Goal: Transaction & Acquisition: Purchase product/service

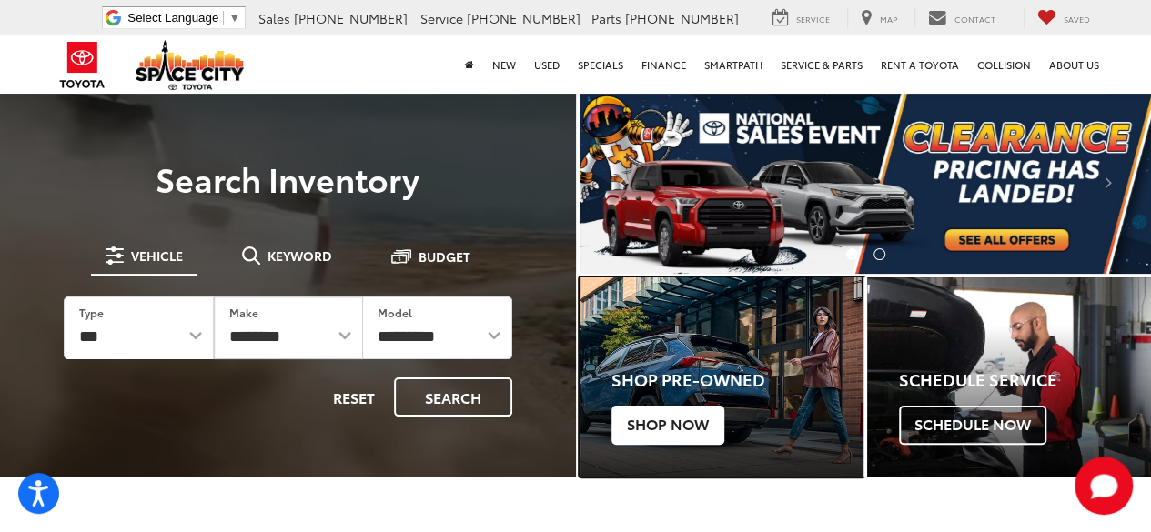
click at [646, 417] on span "Shop Now" at bounding box center [668, 425] width 113 height 38
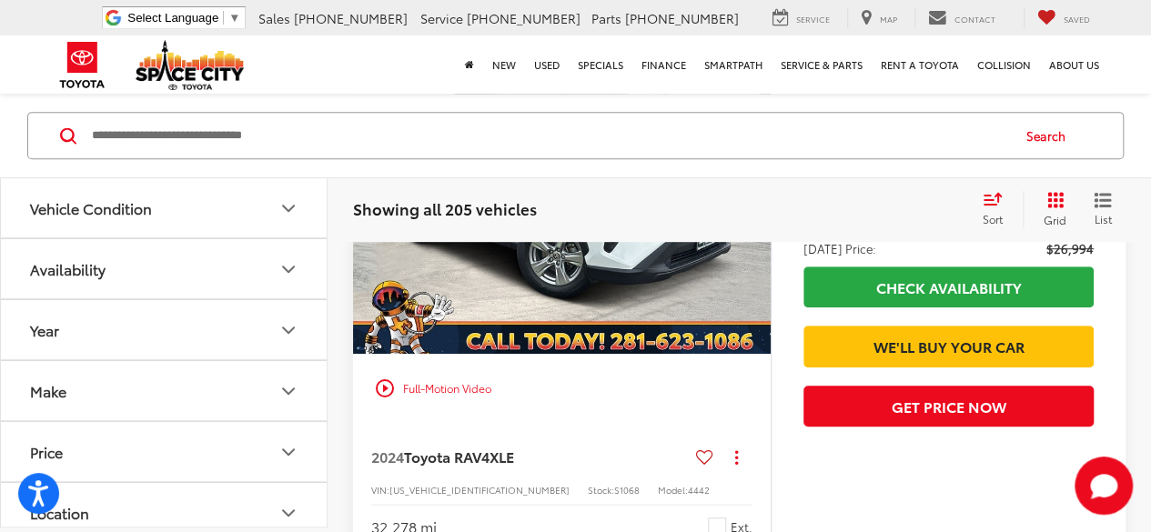
scroll to position [386, 0]
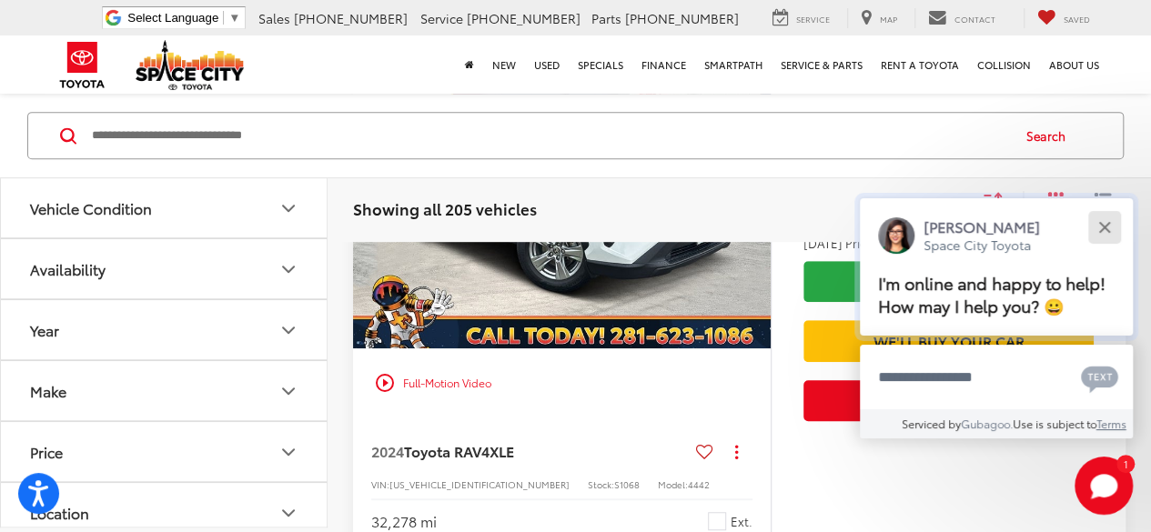
click at [1101, 228] on div "Close" at bounding box center [1105, 227] width 12 height 12
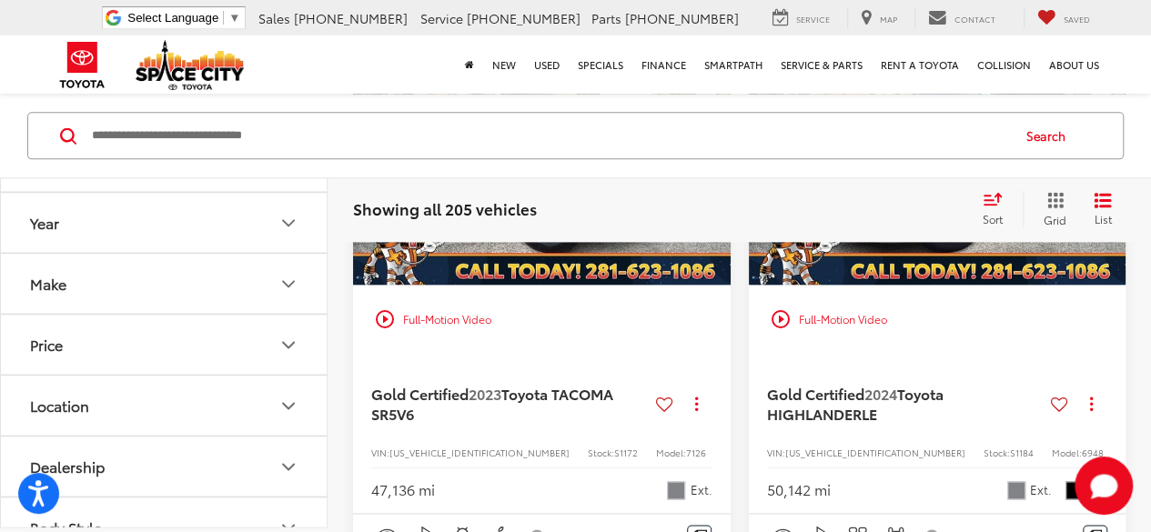
scroll to position [102, 0]
click at [284, 292] on icon "Make" at bounding box center [289, 290] width 22 height 22
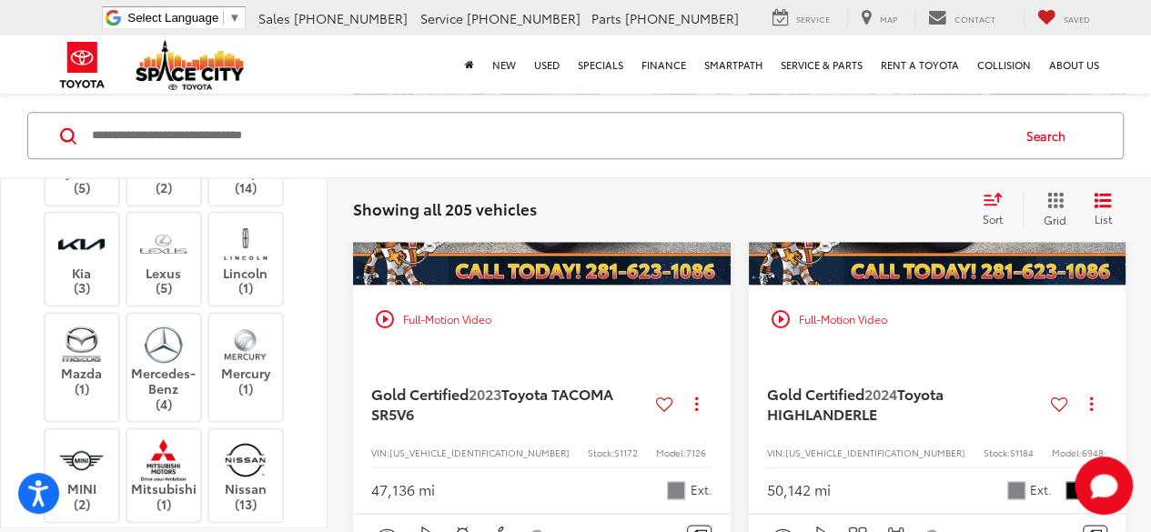
scroll to position [617, 0]
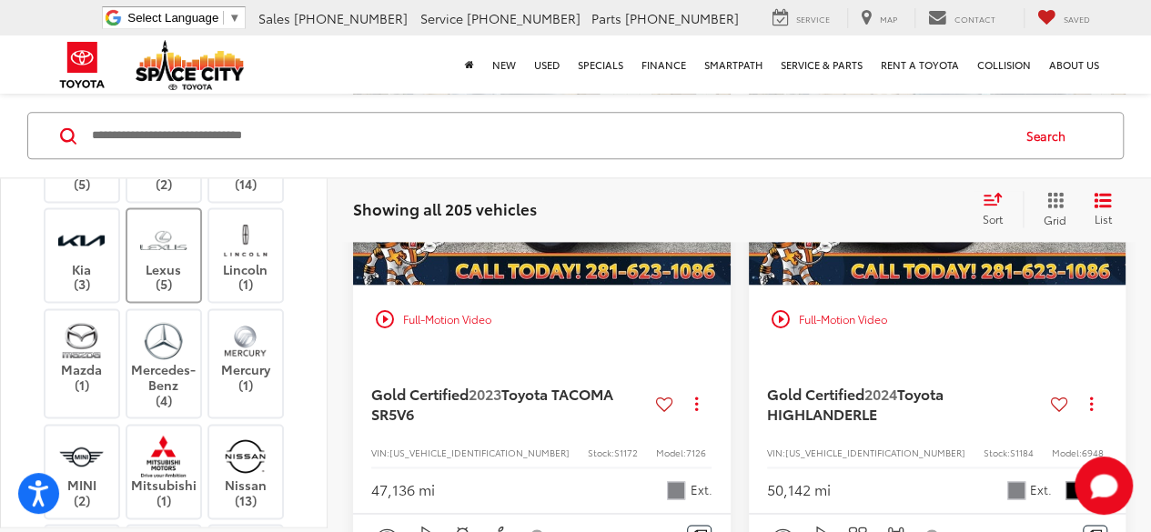
click at [181, 281] on label "Lexus (5)" at bounding box center [164, 256] width 74 height 74
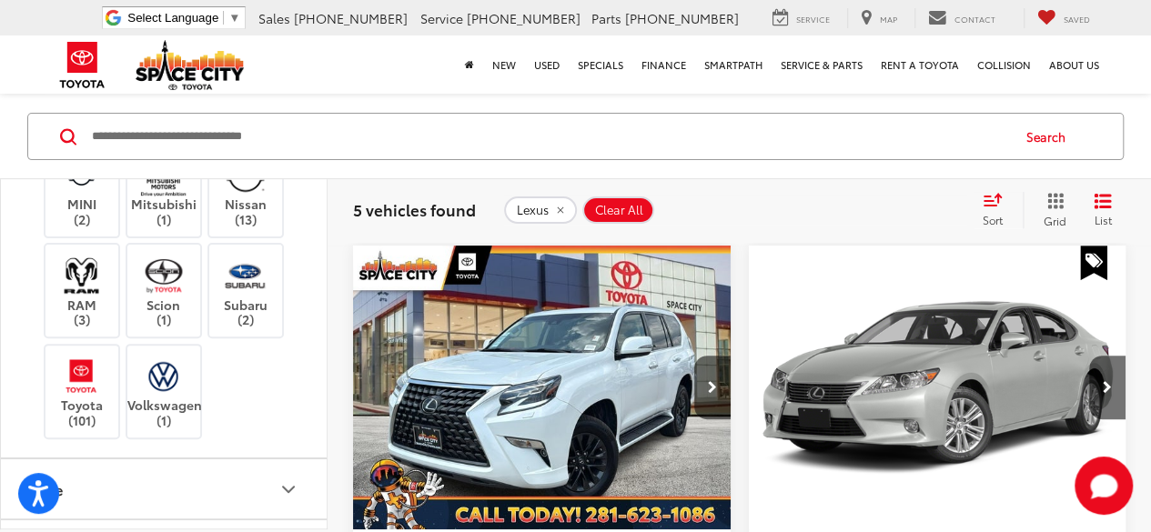
scroll to position [911, 0]
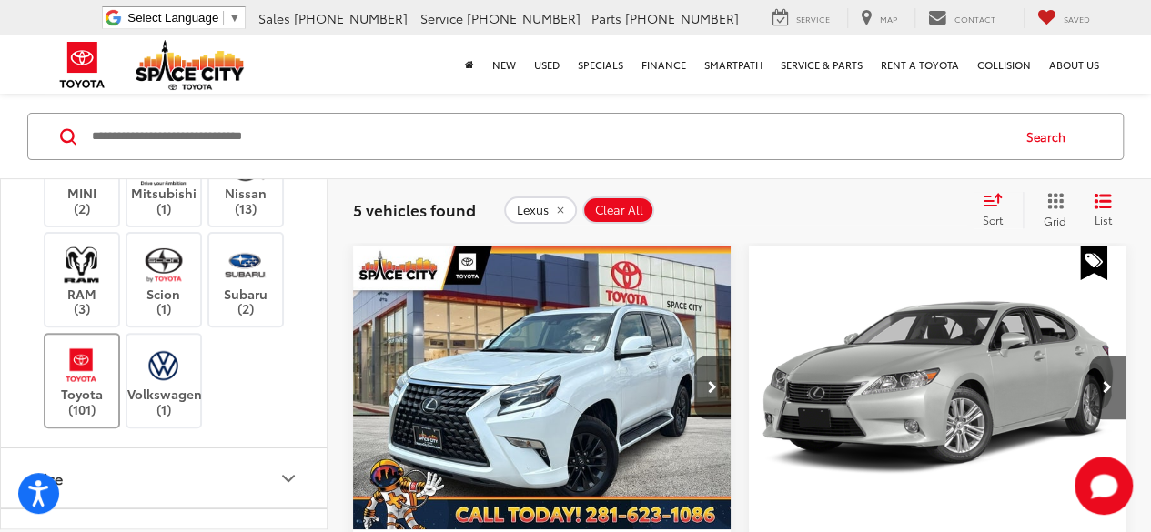
click at [80, 380] on img at bounding box center [81, 365] width 50 height 43
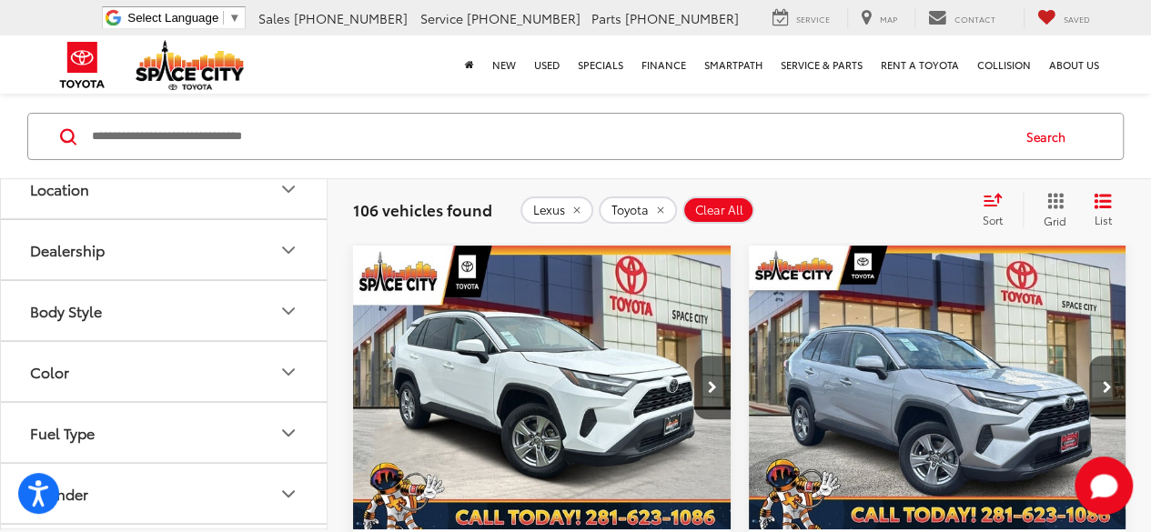
scroll to position [1286, 0]
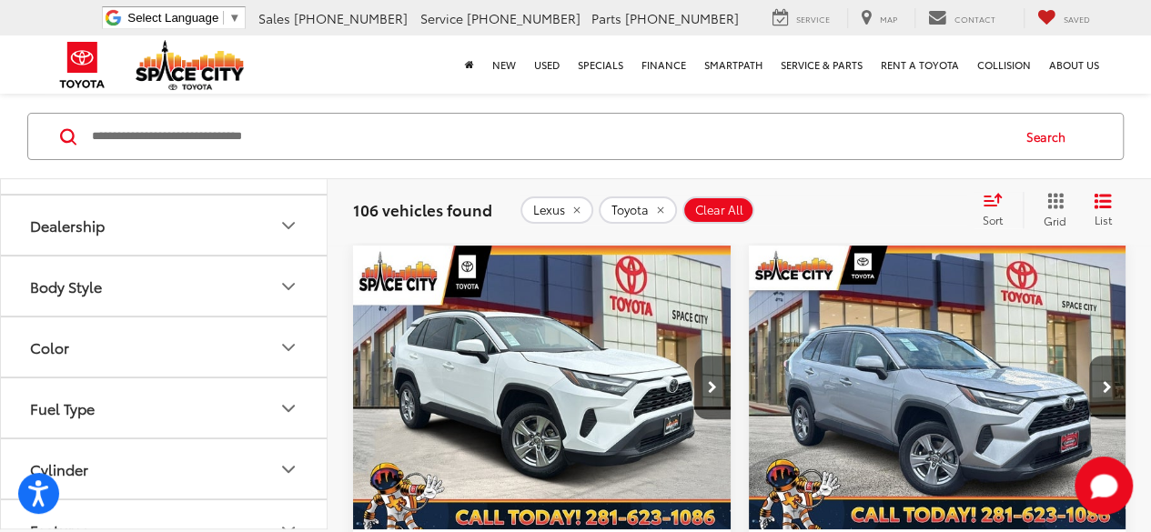
click at [281, 280] on icon "Body Style" at bounding box center [289, 287] width 22 height 22
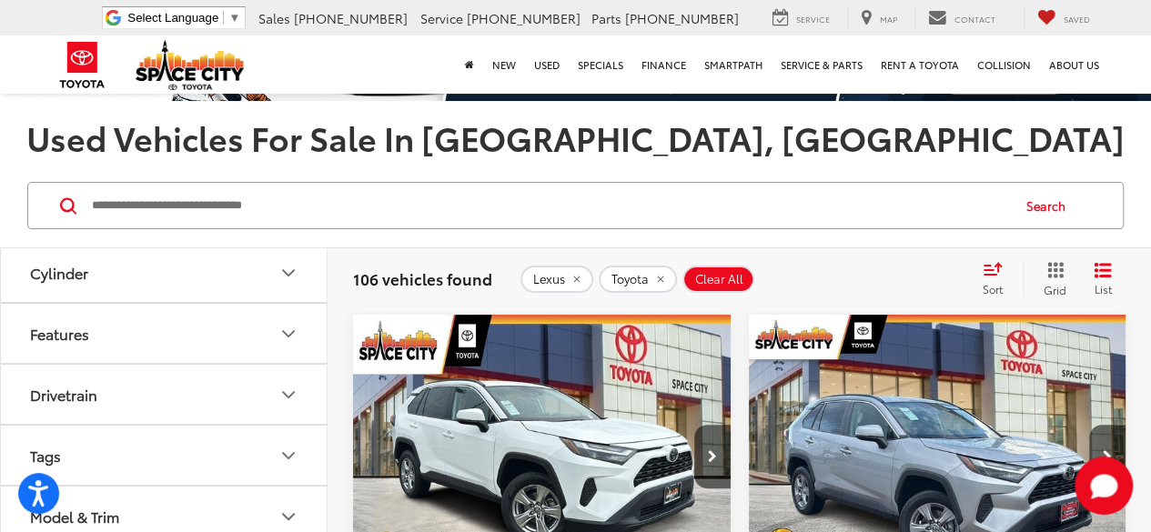
scroll to position [137, 0]
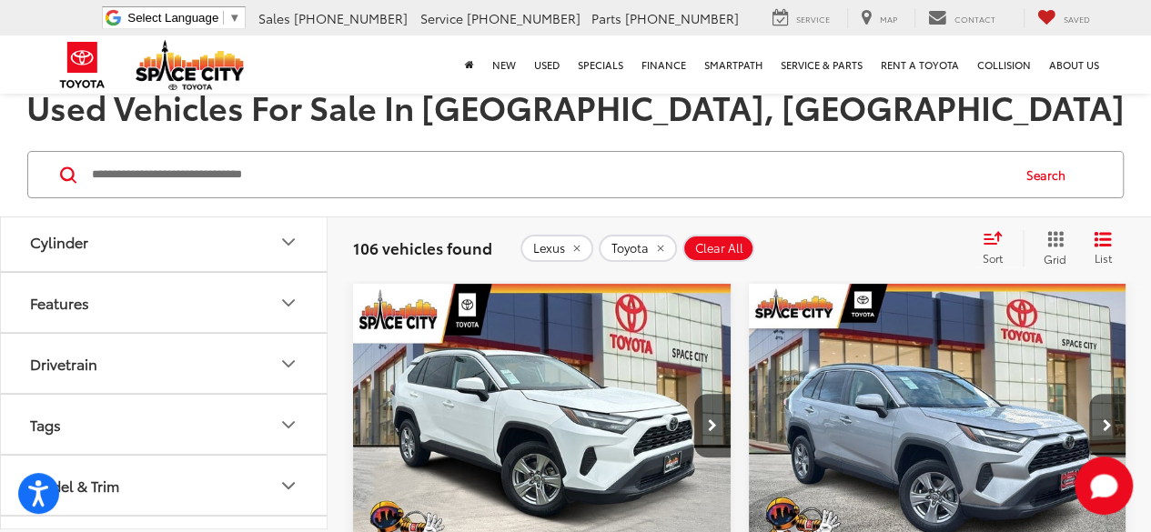
click at [662, 245] on icon "remove Toyota" at bounding box center [660, 248] width 12 height 11
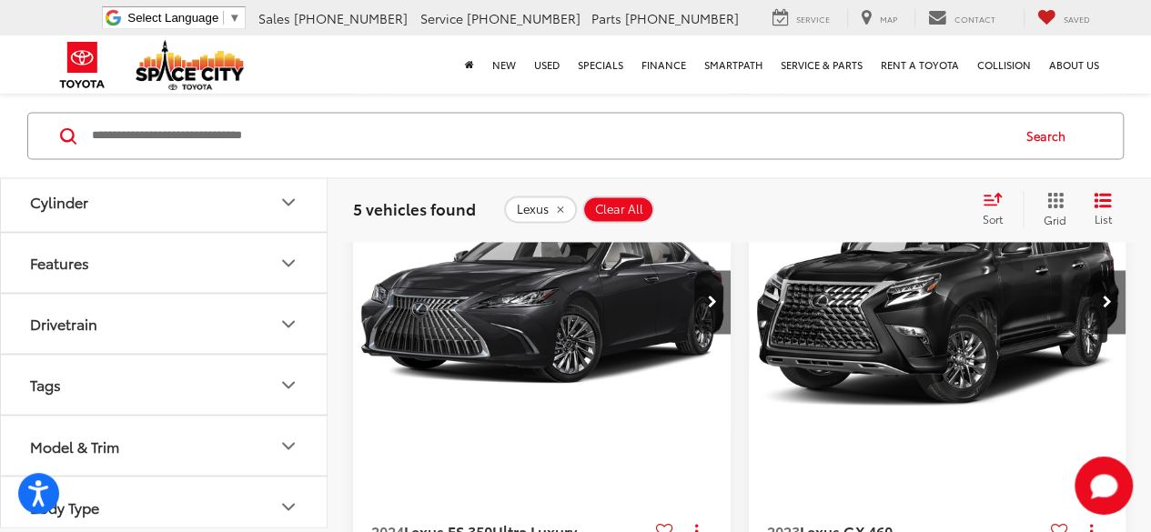
scroll to position [1303, 0]
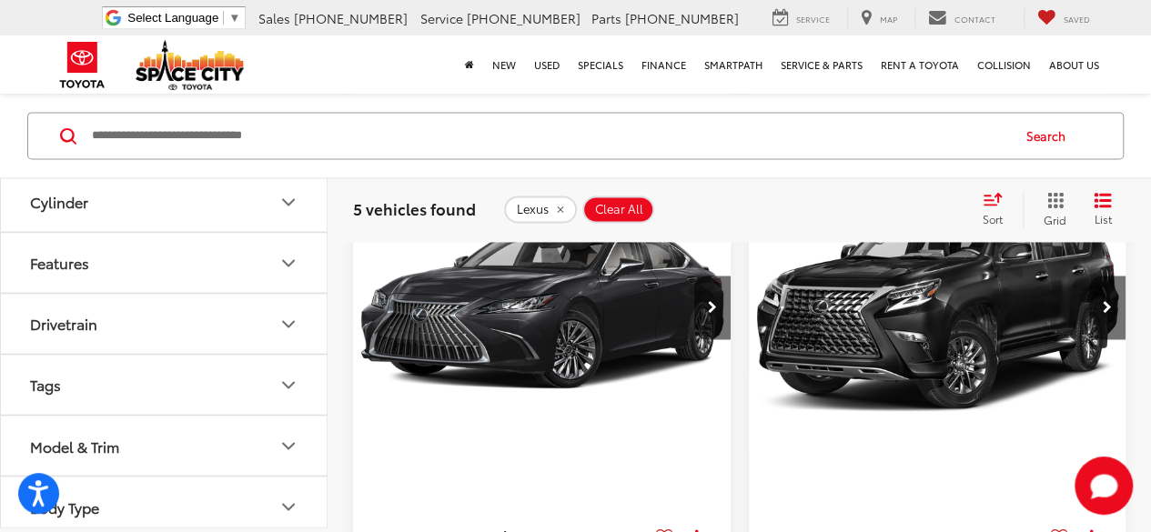
click at [994, 318] on img "2023 Lexus GX 460 460 0" at bounding box center [938, 308] width 380 height 285
